Goal: Task Accomplishment & Management: Complete application form

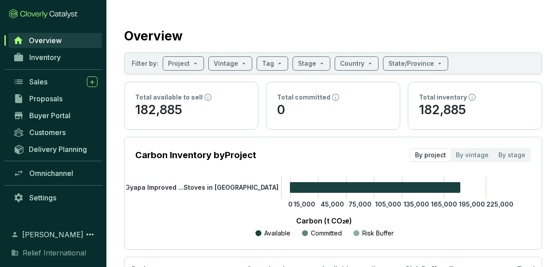
click at [439, 23] on div "Overview" at bounding box center [333, 34] width 418 height 22
drag, startPoint x: 51, startPoint y: 60, endPoint x: 43, endPoint y: 56, distance: 8.7
click at [43, 56] on span "Inventory" at bounding box center [45, 57] width 32 height 9
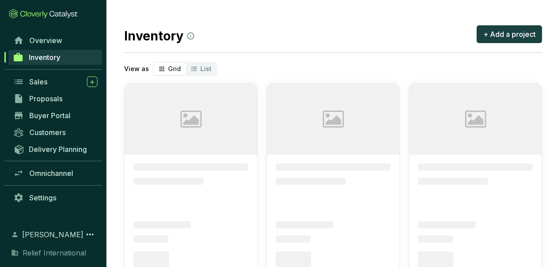
click at [43, 56] on span "Inventory" at bounding box center [45, 57] width 32 height 9
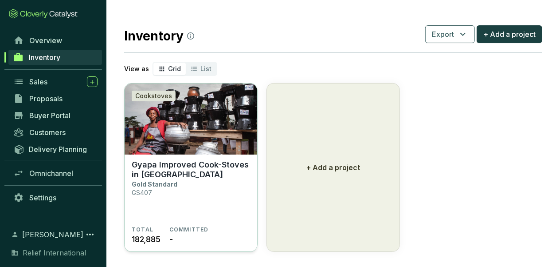
click at [218, 165] on p "Gyapa Improved Cook-Stoves in [GEOGRAPHIC_DATA]" at bounding box center [191, 170] width 118 height 20
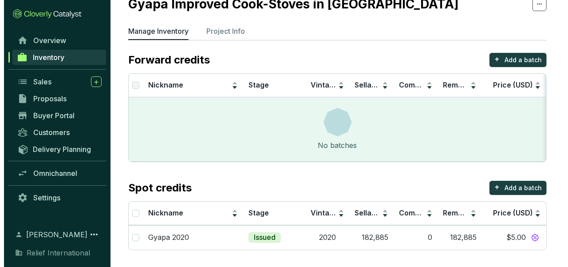
scroll to position [36, 0]
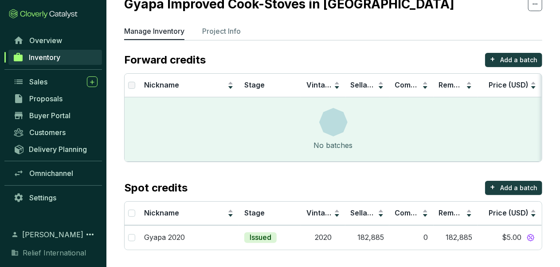
drag, startPoint x: 567, startPoint y: 190, endPoint x: 345, endPoint y: 178, distance: 222.6
click at [345, 178] on section "Forward credits + Add a batch Nickname Stage Vintage Sellable Committed Remaini…" at bounding box center [333, 151] width 418 height 197
click at [132, 237] on input "checkbox" at bounding box center [131, 237] width 7 height 7
checkbox input "true"
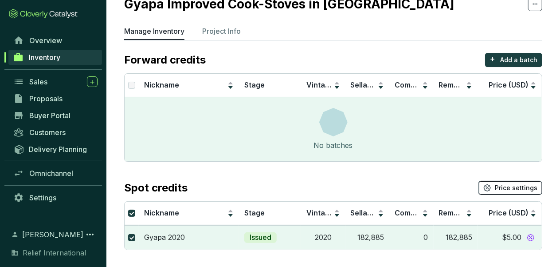
click at [496, 189] on button "Price settings" at bounding box center [511, 188] width 64 height 14
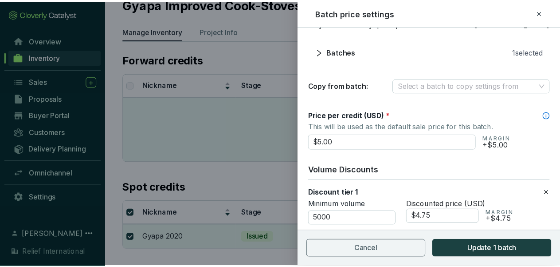
scroll to position [0, 0]
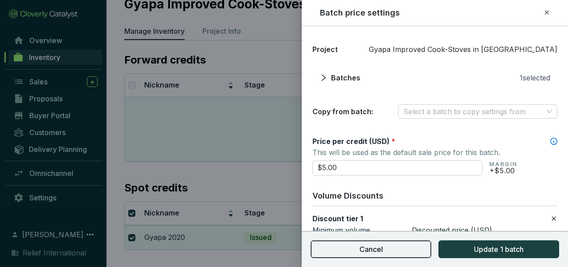
click at [420, 245] on button "Cancel" at bounding box center [371, 249] width 121 height 18
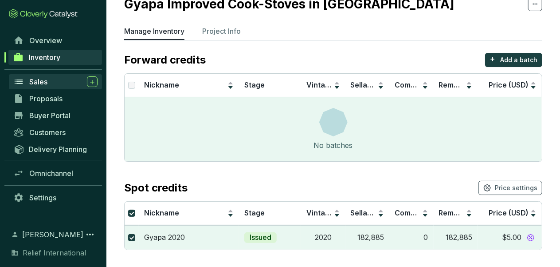
click at [37, 77] on div "Sales" at bounding box center [63, 81] width 68 height 11
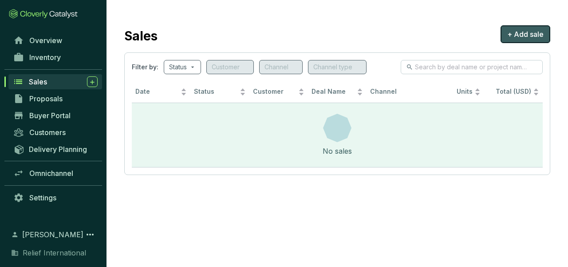
click at [532, 31] on span "+ Add sale" at bounding box center [525, 34] width 36 height 11
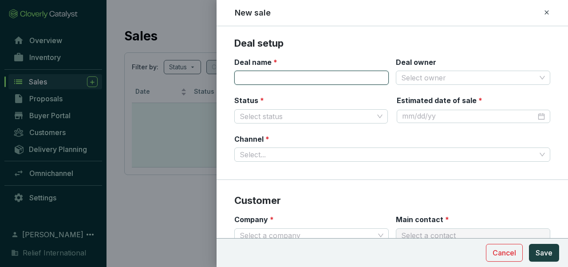
click at [309, 79] on input "Deal name *" at bounding box center [311, 78] width 154 height 14
drag, startPoint x: 269, startPoint y: 79, endPoint x: 239, endPoint y: 67, distance: 31.7
click at [239, 67] on div "Deal name *" at bounding box center [255, 64] width 43 height 14
click at [243, 80] on input "Deal name *" at bounding box center [311, 78] width 154 height 14
click at [261, 78] on input "Article6.2" at bounding box center [311, 78] width 154 height 14
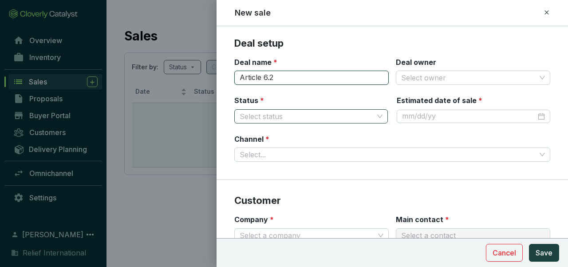
click at [376, 116] on span at bounding box center [311, 116] width 143 height 13
type input "Article 6.2"
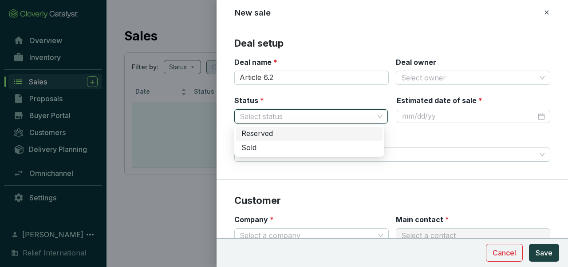
click at [294, 136] on div "Reserved" at bounding box center [309, 134] width 136 height 10
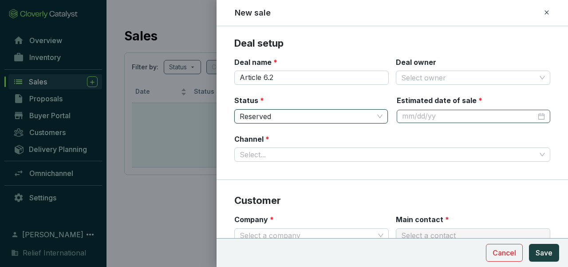
click at [535, 114] on div at bounding box center [473, 116] width 143 height 10
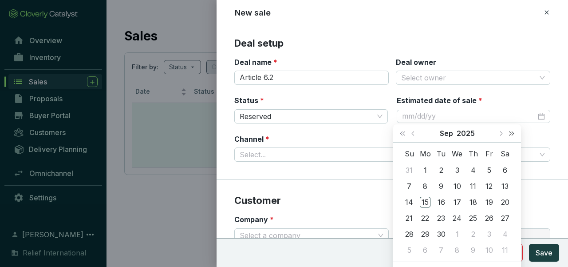
click at [511, 134] on span "Next year (Control + right)" at bounding box center [511, 133] width 4 height 4
click at [402, 133] on span "Last year (Control + left)" at bounding box center [402, 133] width 4 height 4
click at [513, 135] on button "Next year (Control + right)" at bounding box center [512, 133] width 12 height 18
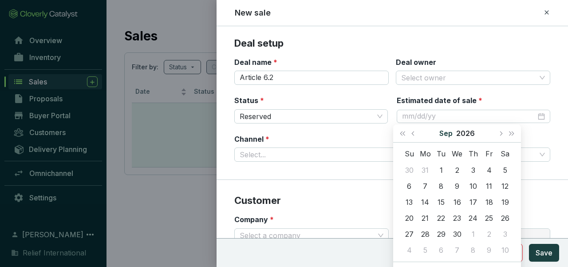
click at [449, 130] on button "Sep" at bounding box center [445, 133] width 13 height 18
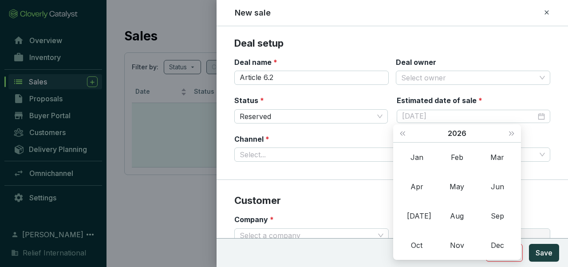
type input "[DATE]"
click at [459, 157] on div "Feb" at bounding box center [457, 157] width 27 height 11
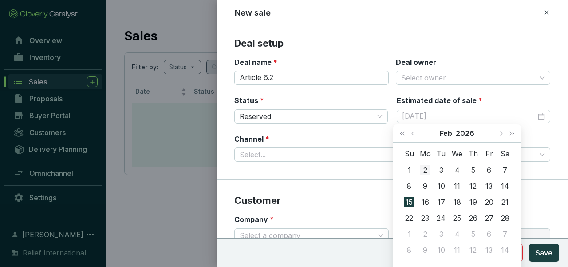
type input "[DATE]"
click at [426, 173] on div "2" at bounding box center [425, 170] width 11 height 11
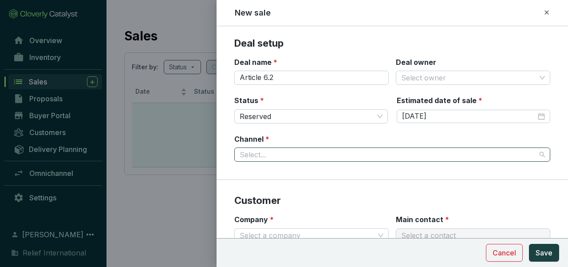
click at [420, 156] on input "Channel *" at bounding box center [388, 154] width 296 height 13
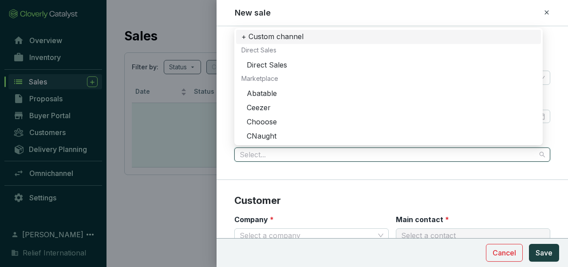
click at [301, 38] on div "+ Custom channel" at bounding box center [388, 37] width 294 height 10
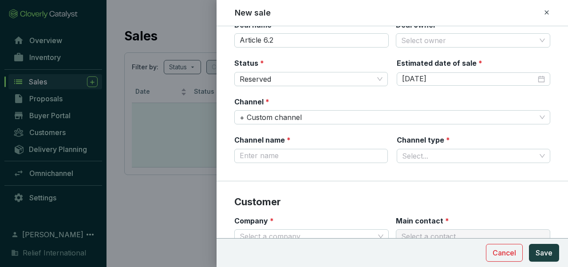
scroll to position [43, 0]
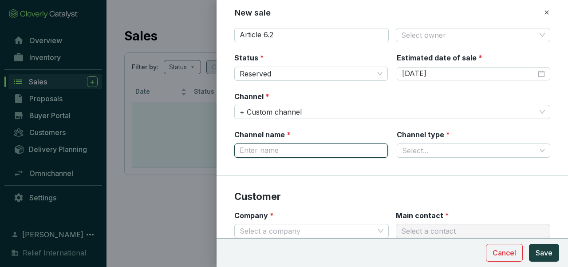
click at [327, 150] on input "Channel name *" at bounding box center [311, 150] width 154 height 14
type input "G"
click at [261, 148] on input "Article6.2" at bounding box center [311, 150] width 154 height 14
type input "Article 6.2"
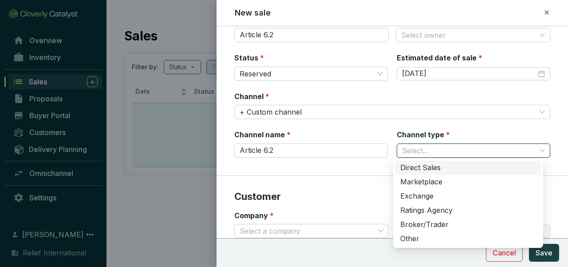
click at [406, 146] on input "Channel type *" at bounding box center [469, 150] width 134 height 13
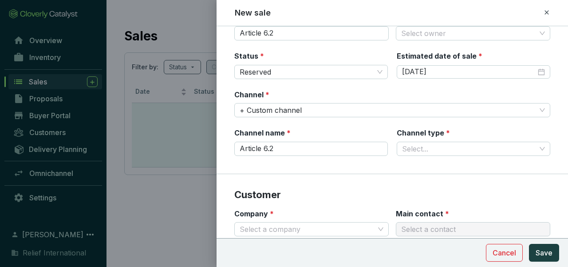
scroll to position [36, 0]
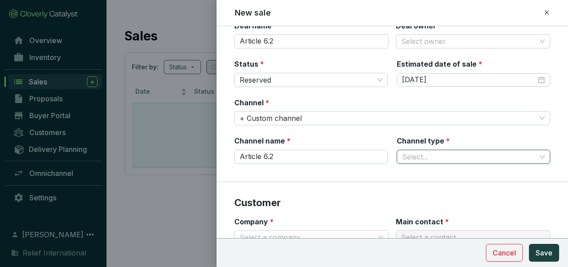
click at [534, 156] on span at bounding box center [473, 156] width 143 height 13
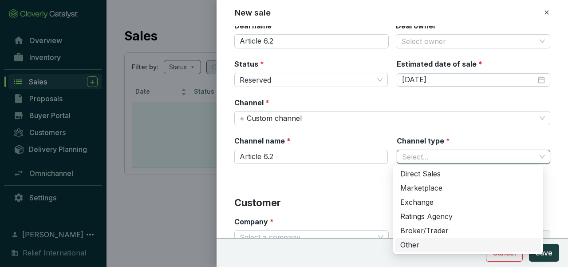
click at [405, 247] on div "Other" at bounding box center [468, 245] width 136 height 10
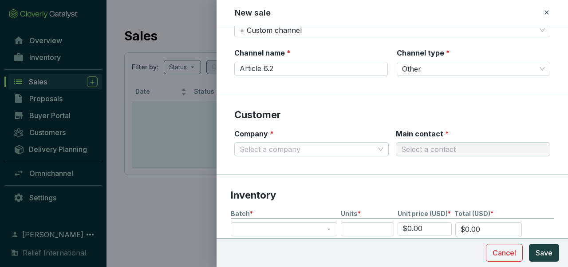
scroll to position [125, 0]
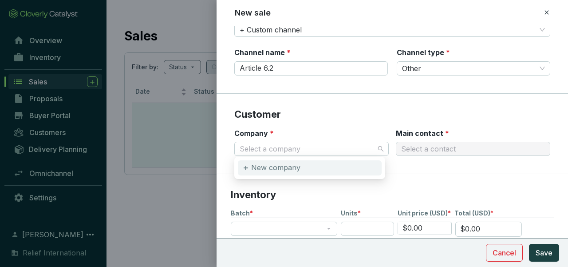
drag, startPoint x: 378, startPoint y: 148, endPoint x: 294, endPoint y: 169, distance: 86.9
click at [294, 169] on p "New company" at bounding box center [275, 168] width 49 height 10
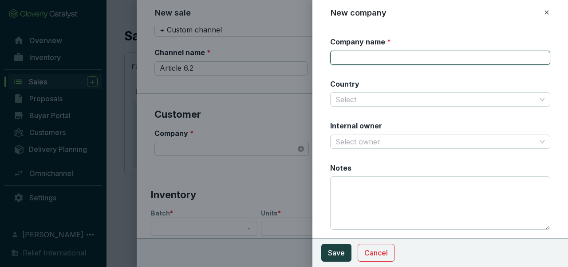
click at [355, 57] on input "Company name *" at bounding box center [440, 58] width 220 height 14
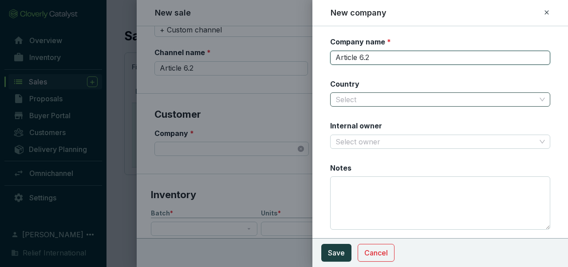
type input "Article 6.2"
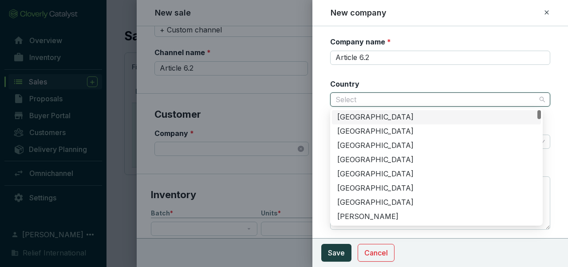
click at [355, 101] on input "Country" at bounding box center [435, 99] width 201 height 13
click at [536, 118] on div "[GEOGRAPHIC_DATA]" at bounding box center [436, 117] width 209 height 14
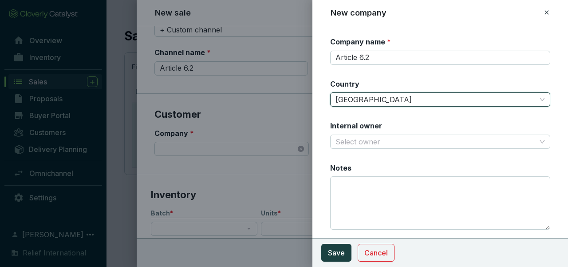
click at [536, 98] on span "[GEOGRAPHIC_DATA]" at bounding box center [439, 99] width 209 height 13
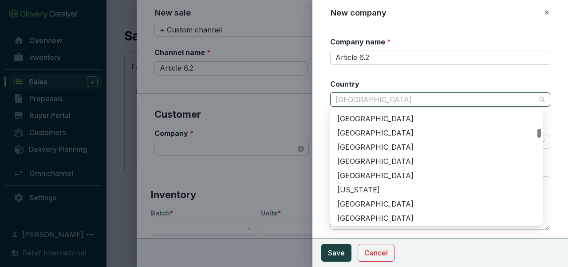
scroll to position [609, 0]
drag, startPoint x: 538, startPoint y: 115, endPoint x: 544, endPoint y: 134, distance: 19.5
click at [544, 134] on body "Sales + Add sale Filter by: Status Customer Channel Channel type Date Status Cu…" at bounding box center [284, 133] width 568 height 267
click at [372, 199] on div "[GEOGRAPHIC_DATA]" at bounding box center [436, 204] width 198 height 10
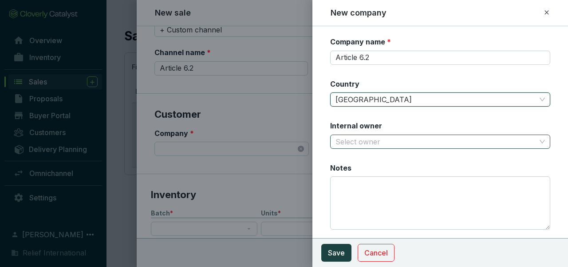
click at [374, 138] on input "Internal owner" at bounding box center [435, 141] width 201 height 13
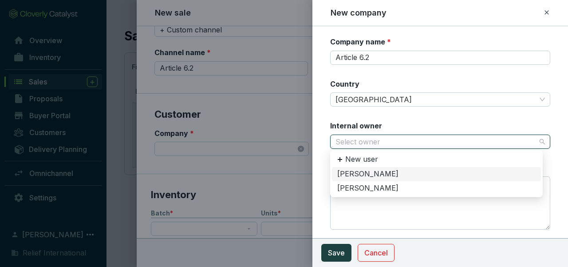
click at [362, 173] on div "[PERSON_NAME]" at bounding box center [436, 174] width 198 height 10
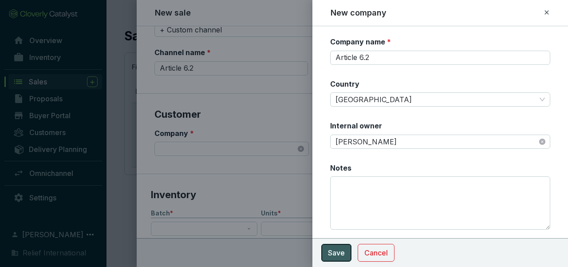
click at [331, 252] on span "Save" at bounding box center [336, 252] width 17 height 11
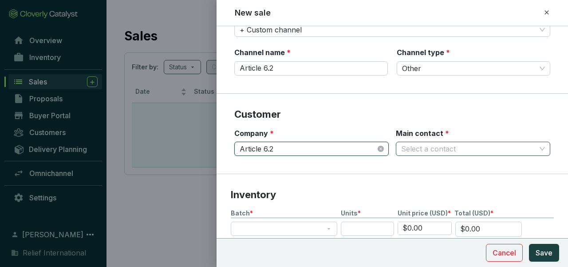
click at [535, 148] on span at bounding box center [473, 148] width 144 height 13
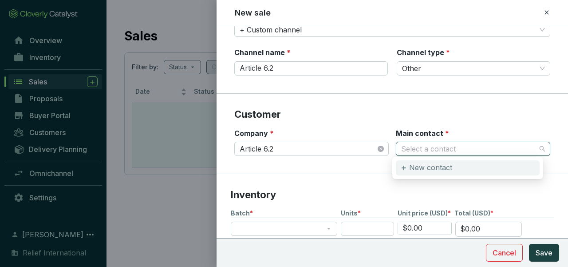
click at [470, 169] on div "New contact" at bounding box center [468, 167] width 144 height 15
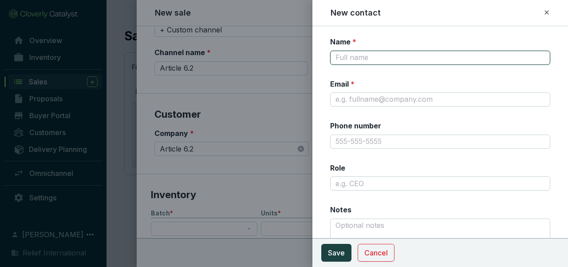
click at [425, 58] on input "Name *" at bounding box center [440, 58] width 220 height 14
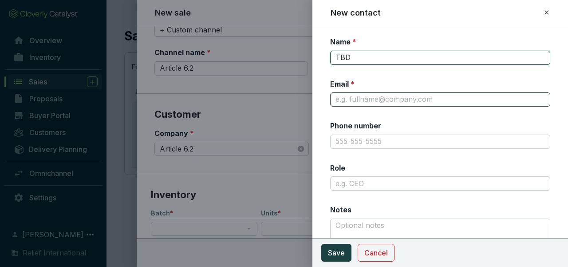
type input "TBD"
click at [346, 100] on input "Email *" at bounding box center [440, 99] width 220 height 14
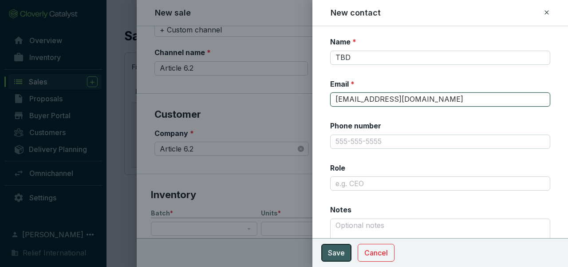
type input "[EMAIL_ADDRESS][DOMAIN_NAME]"
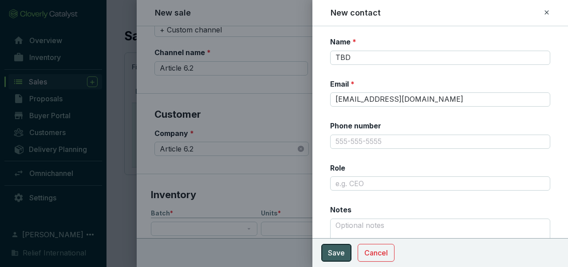
click at [338, 248] on span "Save" at bounding box center [336, 252] width 17 height 11
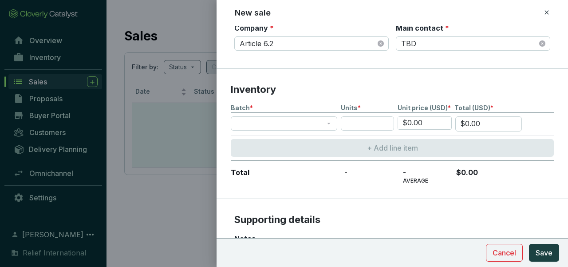
scroll to position [232, 0]
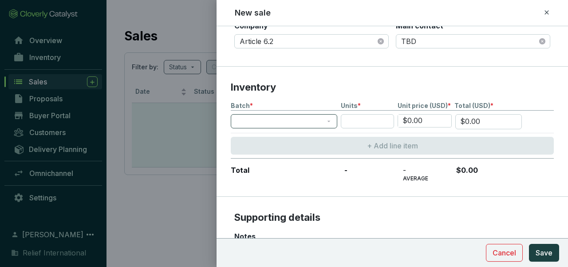
click at [320, 120] on span at bounding box center [284, 120] width 96 height 13
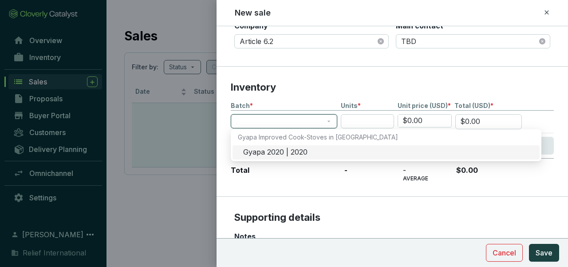
click at [283, 150] on div "Gyapa 2020 | 2020" at bounding box center [388, 152] width 291 height 10
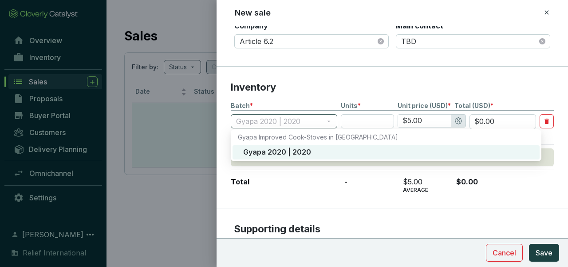
click at [277, 121] on span "Gyapa 2020 | 2020" at bounding box center [284, 120] width 96 height 13
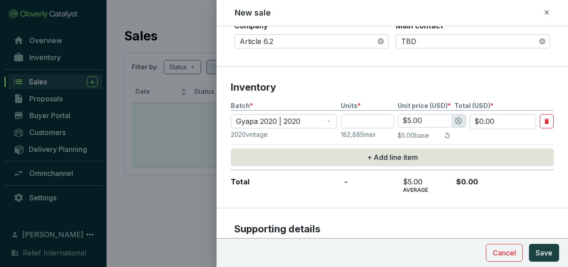
click at [365, 63] on section "Customer Company * Article 6.2 Main contact * TBD" at bounding box center [392, 26] width 351 height 80
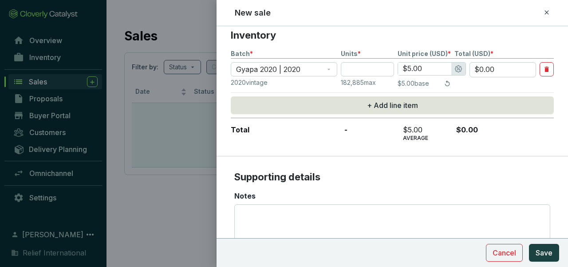
scroll to position [285, 0]
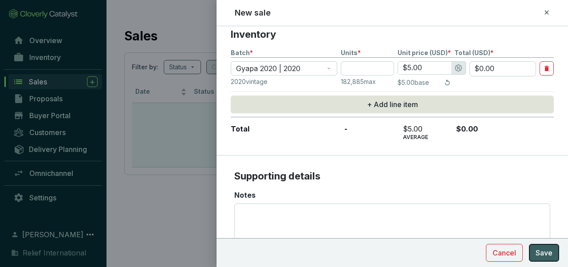
click at [550, 252] on span "Save" at bounding box center [544, 252] width 17 height 11
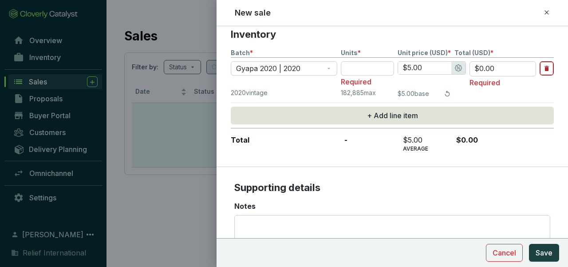
click at [548, 68] on icon "button" at bounding box center [546, 68] width 4 height 5
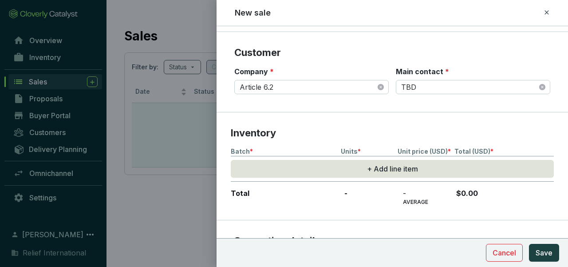
scroll to position [0, 0]
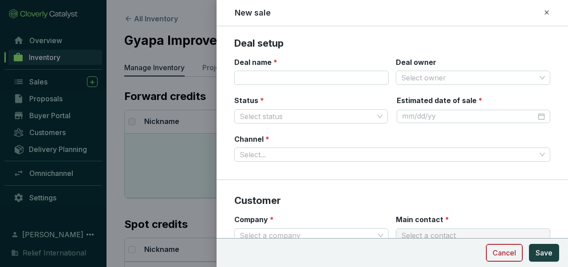
click at [507, 245] on button "Cancel" at bounding box center [504, 253] width 37 height 18
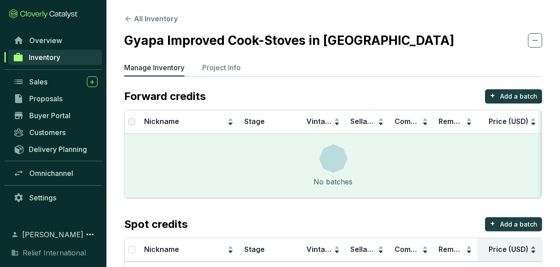
click at [507, 245] on div "Price (USD)" at bounding box center [510, 249] width 54 height 11
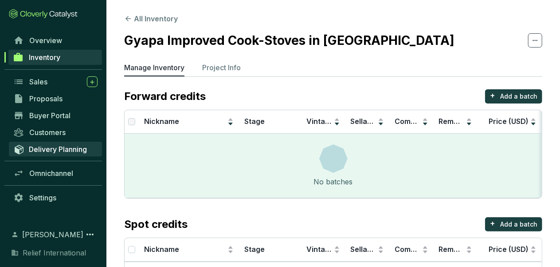
click at [65, 147] on span "Delivery Planning" at bounding box center [58, 149] width 58 height 9
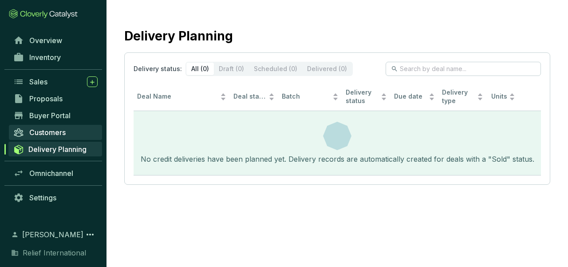
click at [40, 130] on span "Customers" at bounding box center [47, 132] width 36 height 9
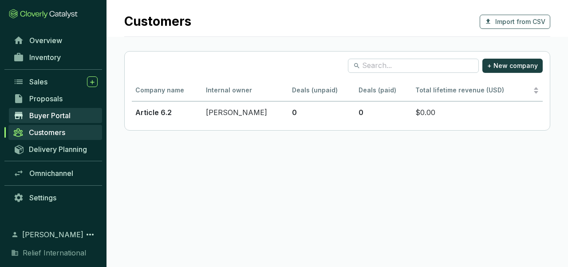
drag, startPoint x: 54, startPoint y: 119, endPoint x: 49, endPoint y: 114, distance: 7.5
click at [49, 114] on span "Buyer Portal" at bounding box center [49, 115] width 41 height 9
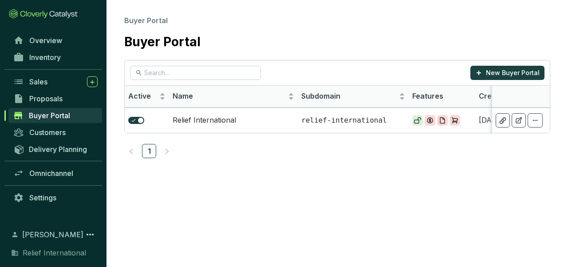
click at [514, 24] on ol "Buyer Portal" at bounding box center [337, 21] width 426 height 10
click at [348, 120] on p "relief-international" at bounding box center [353, 120] width 104 height 10
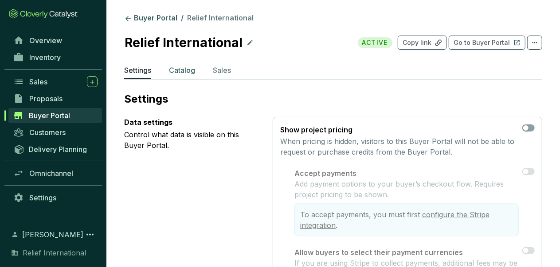
click at [185, 70] on p "Catalog" at bounding box center [182, 70] width 26 height 11
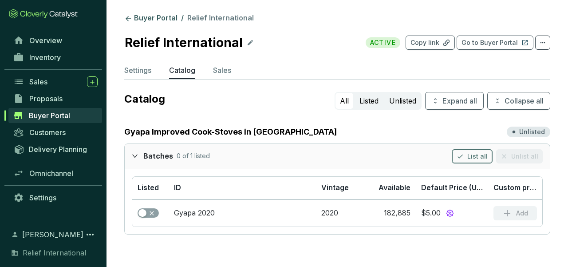
click at [479, 150] on button "List all" at bounding box center [472, 156] width 41 height 14
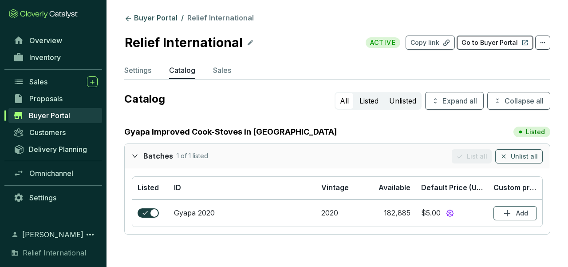
click at [469, 41] on p "Go to Buyer Portal" at bounding box center [489, 42] width 56 height 9
click at [148, 67] on p "Settings" at bounding box center [137, 70] width 27 height 11
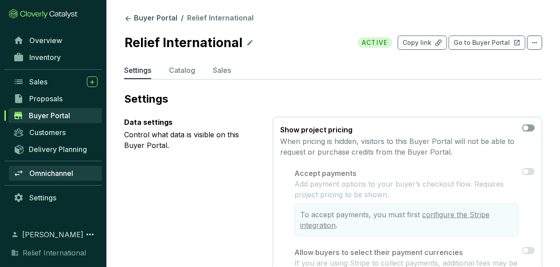
click at [66, 173] on span "Omnichannel" at bounding box center [51, 173] width 44 height 9
